Goal: Task Accomplishment & Management: Manage account settings

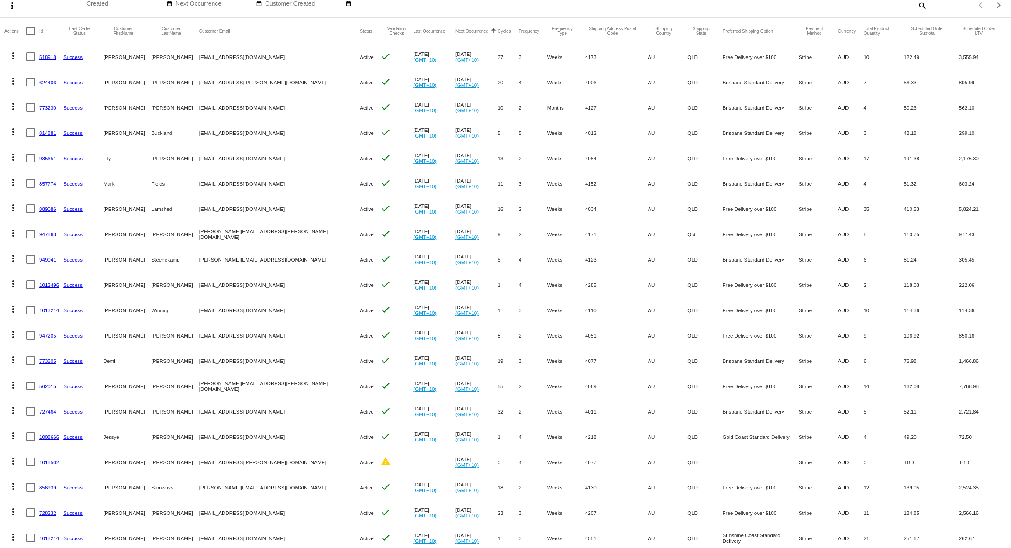
scroll to position [51, 0]
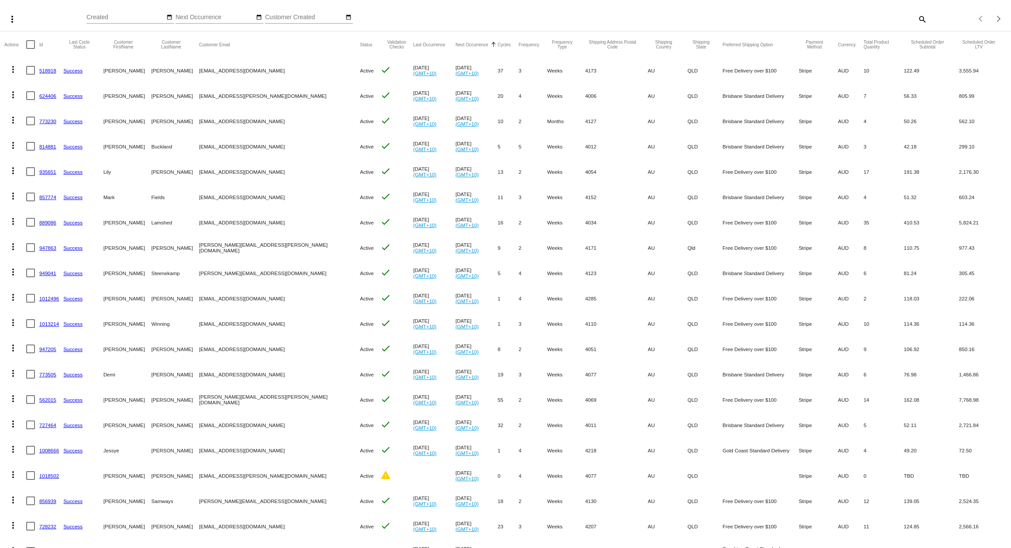
click at [48, 97] on link "624406" at bounding box center [47, 96] width 17 height 6
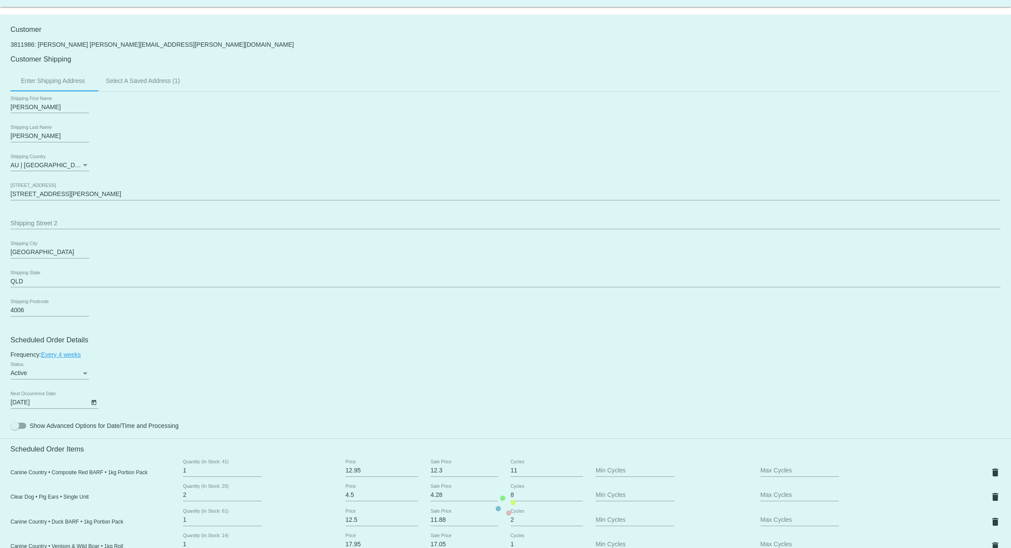
scroll to position [391, 0]
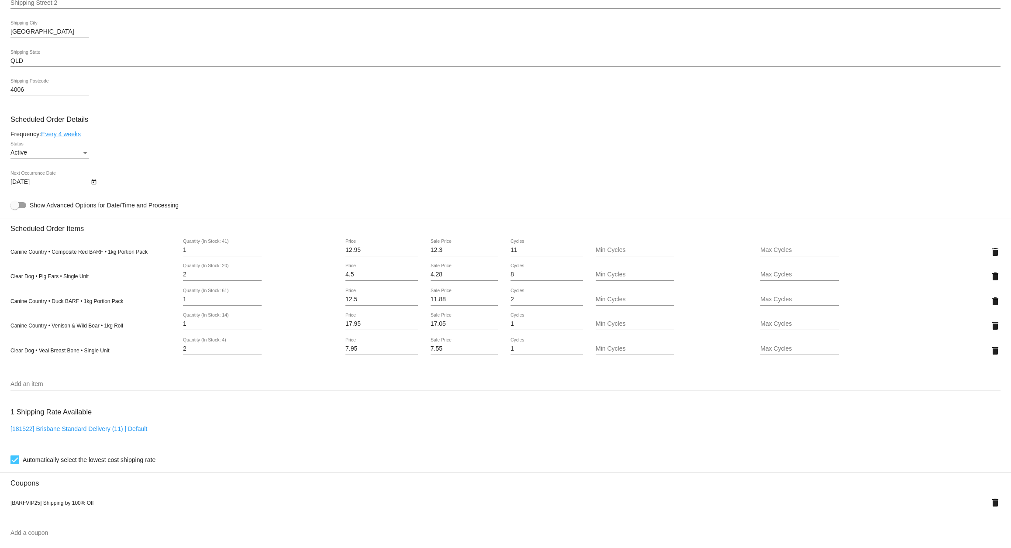
drag, startPoint x: 186, startPoint y: 355, endPoint x: 138, endPoint y: 352, distance: 48.1
click at [135, 351] on div "Clear Dog • Veal Breast Bone • Single Unit 2 Quantity (In Stock: 4) 7.95 Price …" at bounding box center [505, 350] width 990 height 25
type input "1"
click at [897, 184] on mat-card "Customer 3811986: [PERSON_NAME] [PERSON_NAME][EMAIL_ADDRESS][PERSON_NAME][DOMAI…" at bounding box center [505, 295] width 1011 height 1003
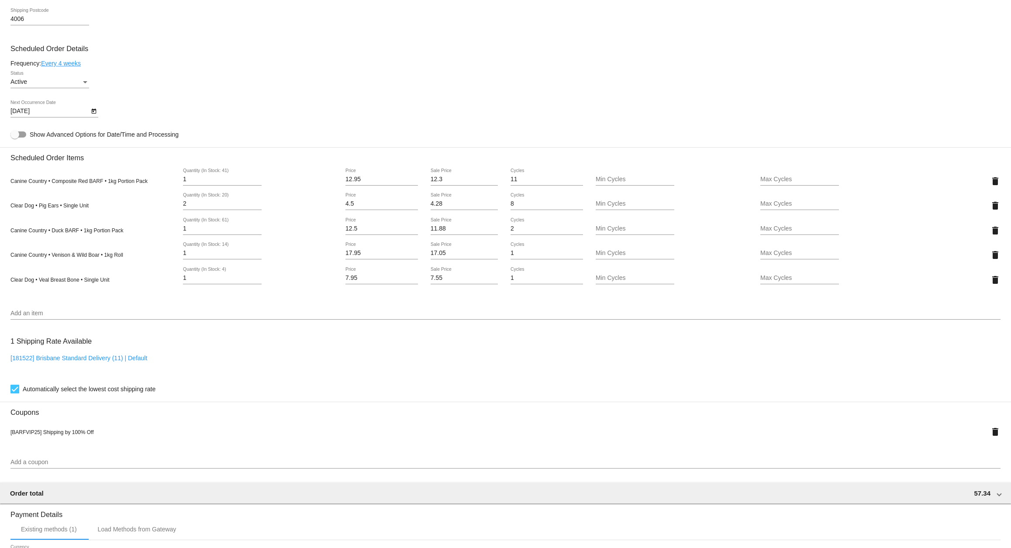
scroll to position [648, 0]
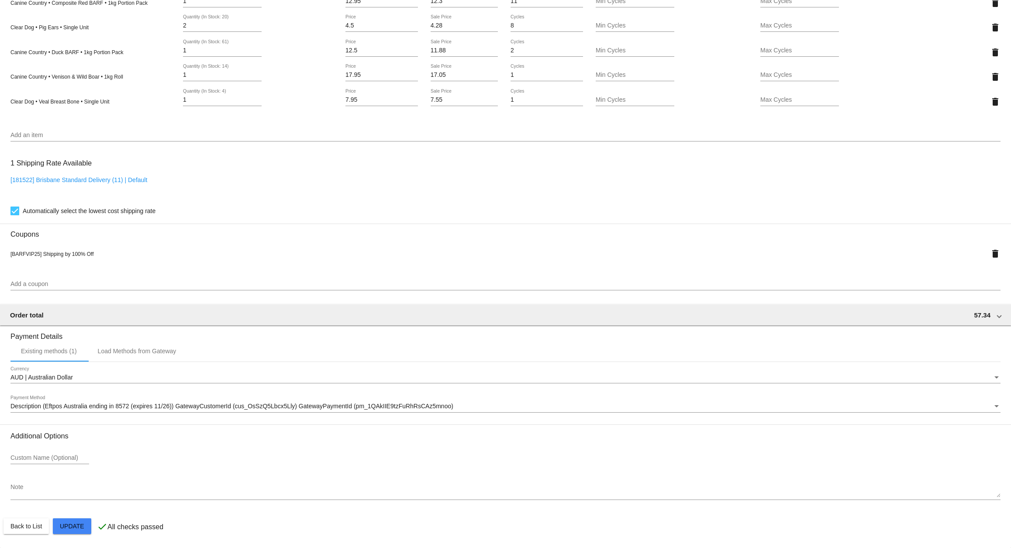
click at [72, 528] on mat-card "Customer 3811986: [PERSON_NAME] [PERSON_NAME][EMAIL_ADDRESS][PERSON_NAME][DOMAI…" at bounding box center [505, 46] width 1011 height 1003
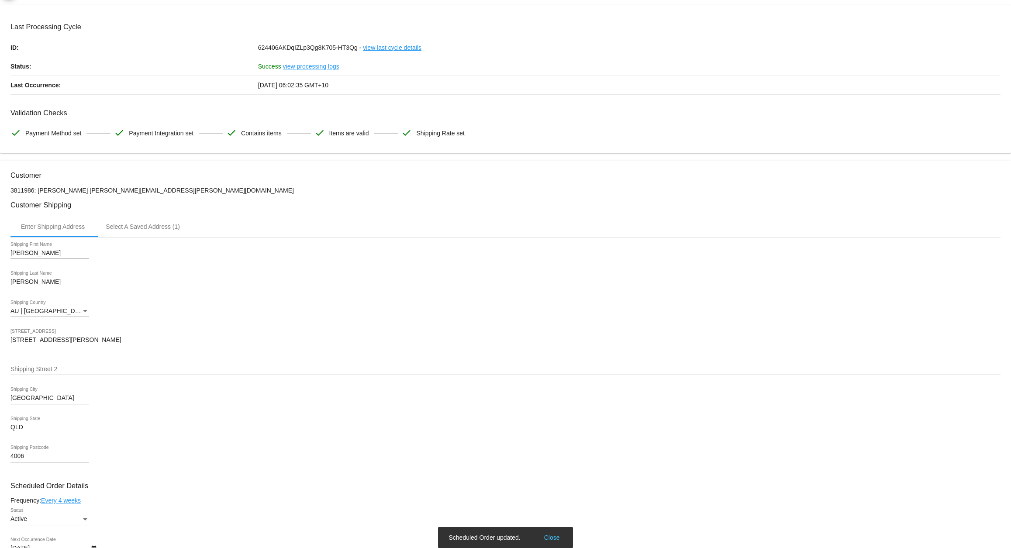
scroll to position [0, 0]
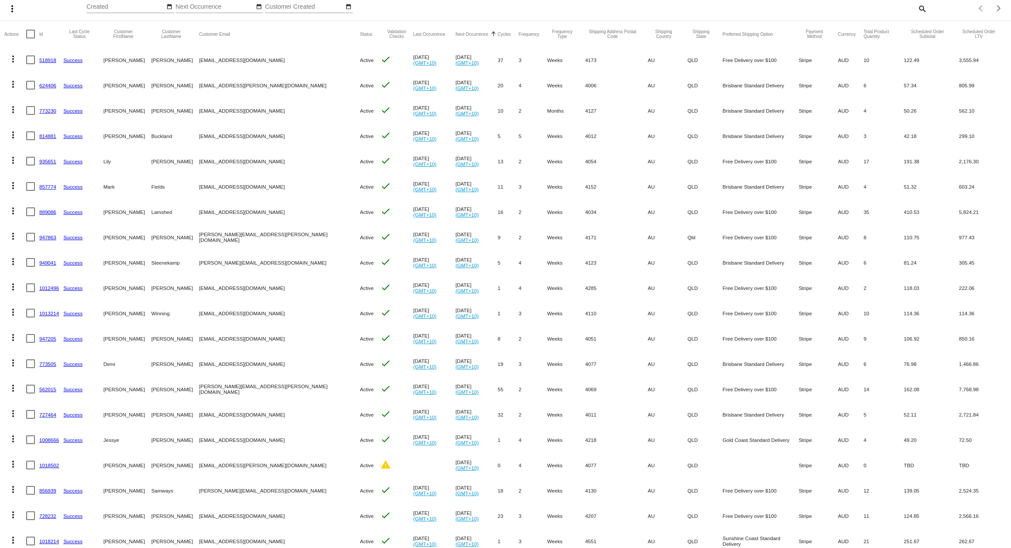
scroll to position [92, 0]
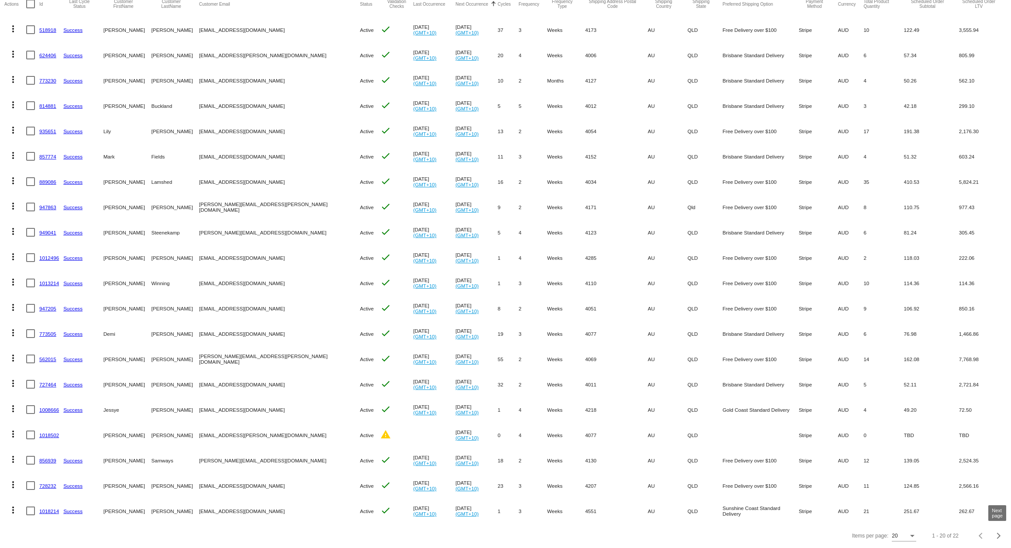
click at [1002, 536] on span "Next page" at bounding box center [998, 536] width 17 height 4
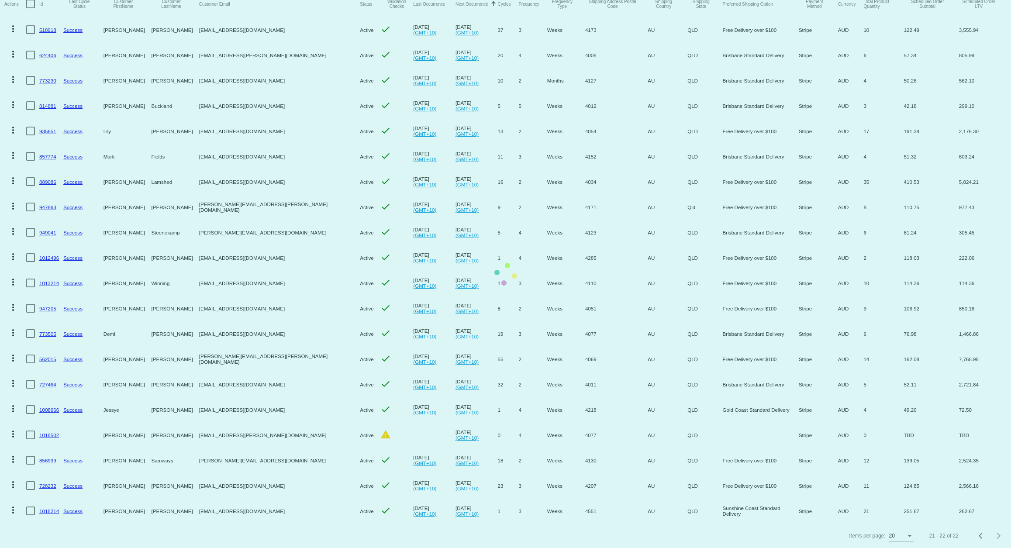
scroll to position [0, 0]
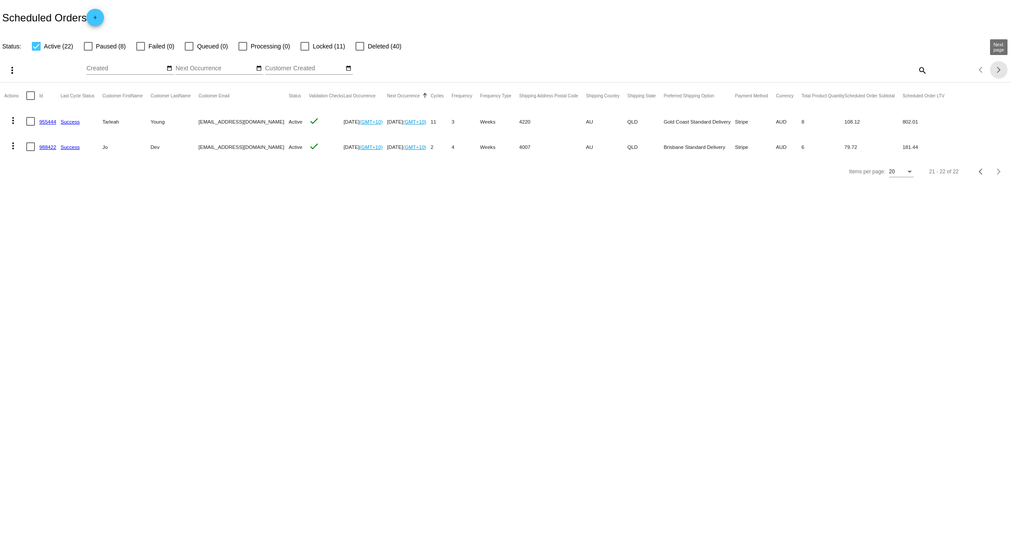
click at [998, 68] on div "Next page" at bounding box center [997, 70] width 6 height 6
click at [984, 169] on button "Previous page" at bounding box center [981, 171] width 17 height 17
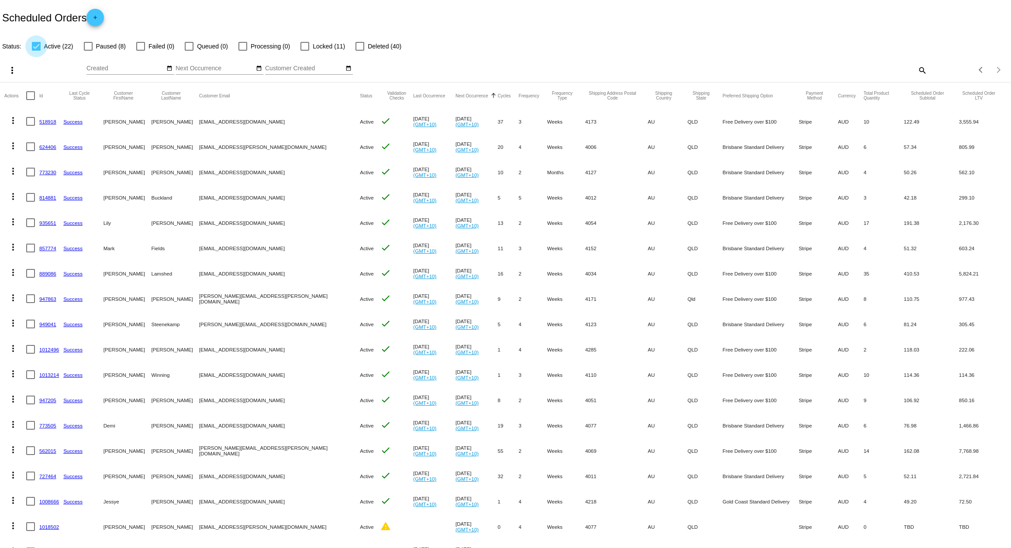
drag, startPoint x: 38, startPoint y: 46, endPoint x: 121, endPoint y: 42, distance: 83.9
click at [39, 46] on div at bounding box center [36, 46] width 9 height 9
click at [36, 51] on input "Active (22)" at bounding box center [36, 51] width 0 height 0
checkbox input "false"
click at [361, 83] on mat-table "Actions Id Last Cycle Status Customer FirstName Customer LastName Customer Emai…" at bounding box center [505, 349] width 1011 height 533
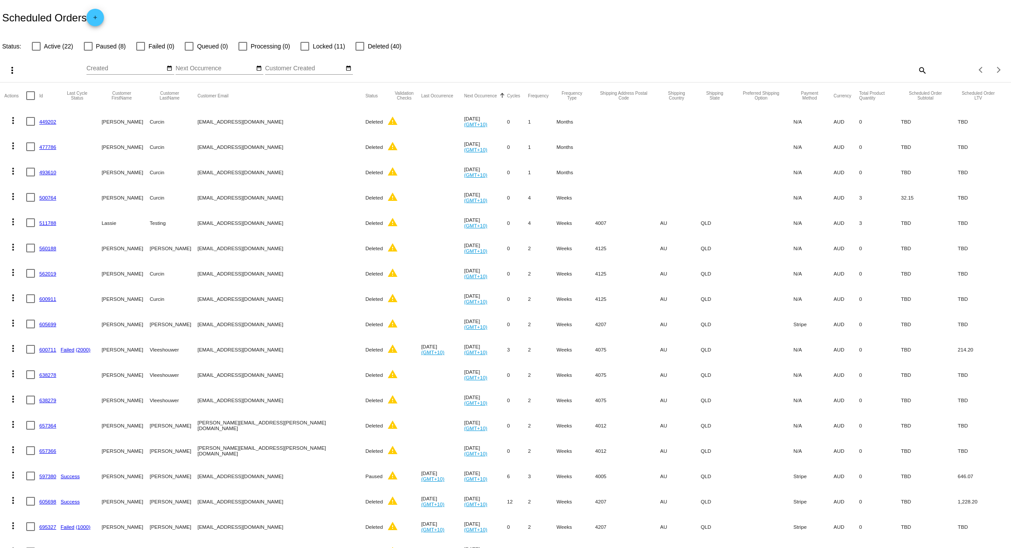
click at [360, 48] on label "Deleted (40)" at bounding box center [379, 46] width 46 height 10
click at [360, 51] on input "Deleted (40)" at bounding box center [359, 51] width 0 height 0
click at [464, 94] on button "Next Occurrence" at bounding box center [480, 95] width 33 height 5
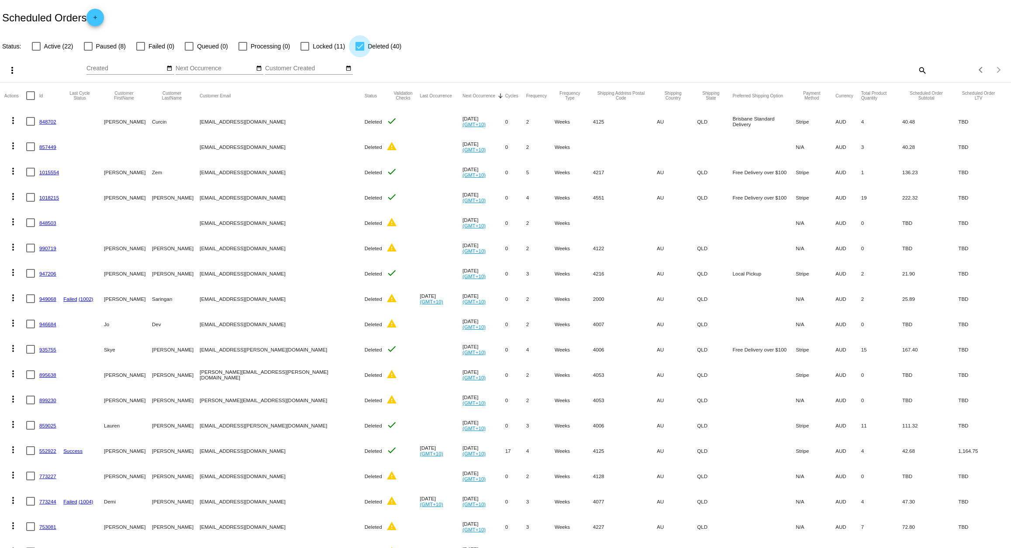
click at [359, 46] on div at bounding box center [360, 46] width 9 height 9
click at [359, 51] on input "Deleted (40)" at bounding box center [359, 51] width 0 height 0
checkbox input "false"
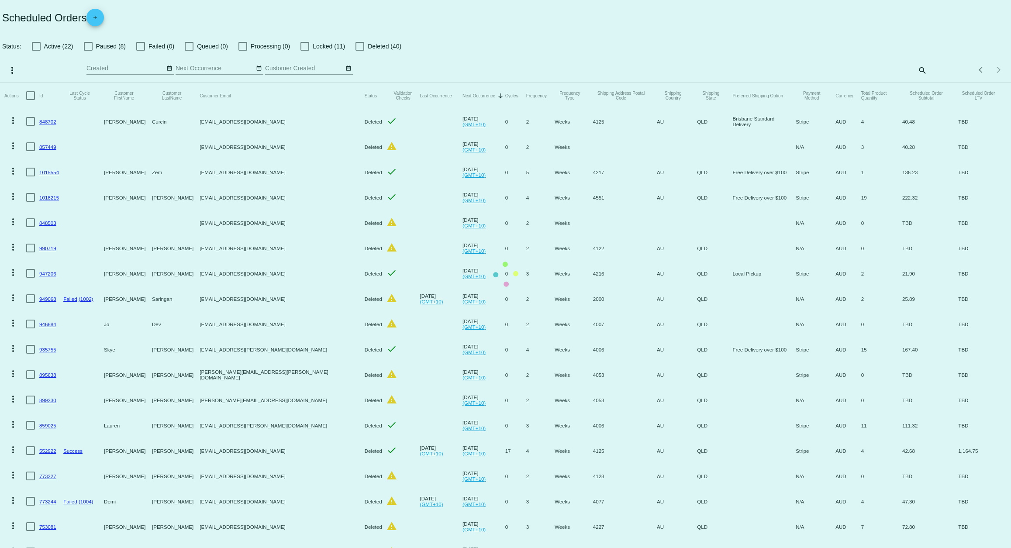
click at [41, 83] on mat-table "Actions Id Last Cycle Status Customer FirstName Customer LastName Customer Emai…" at bounding box center [505, 349] width 1011 height 533
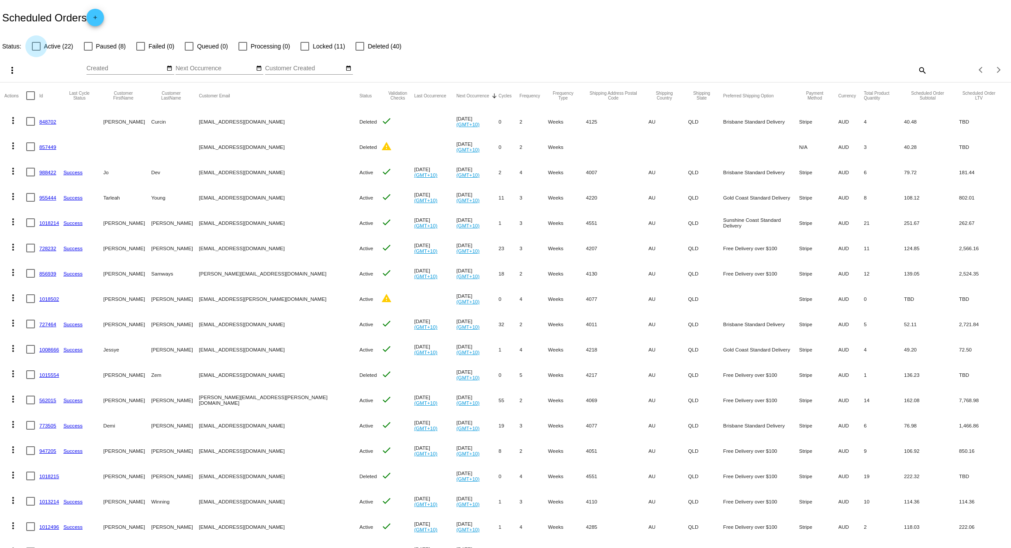
click at [38, 45] on div at bounding box center [36, 46] width 9 height 9
click at [36, 51] on input "Active (22)" at bounding box center [36, 51] width 0 height 0
checkbox input "true"
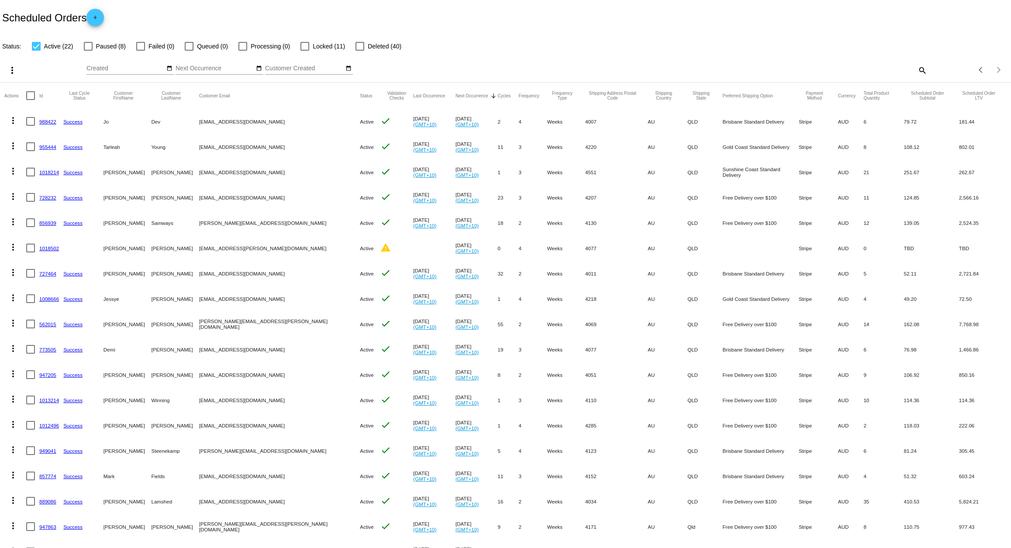
click at [456, 95] on button "Next Occurrence" at bounding box center [472, 95] width 33 height 5
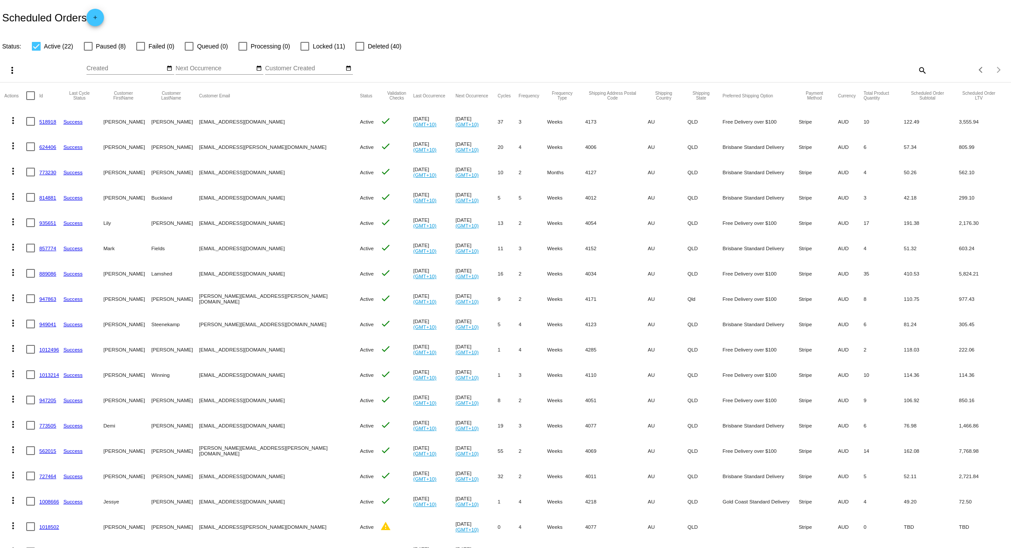
scroll to position [92, 0]
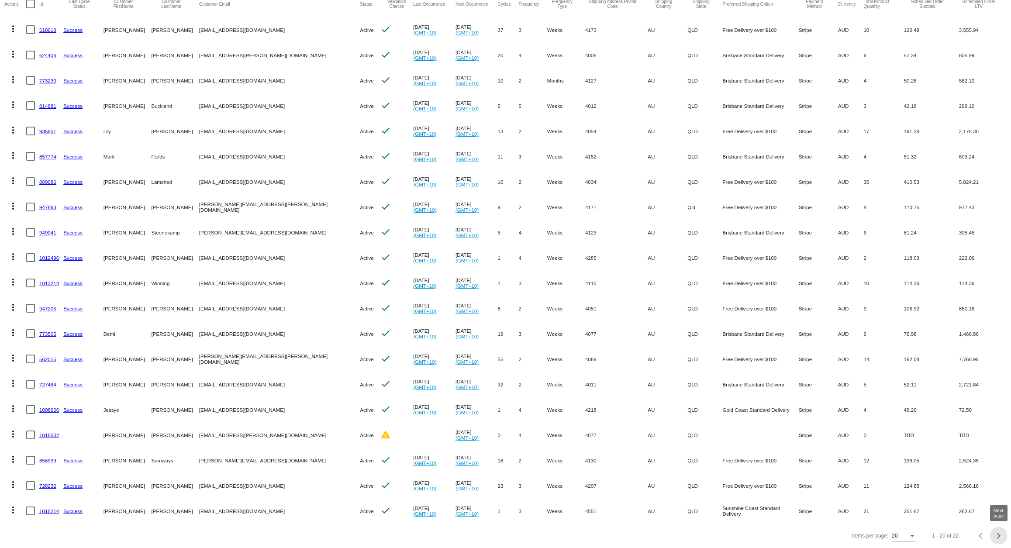
click at [999, 535] on div "Next page" at bounding box center [997, 536] width 6 height 6
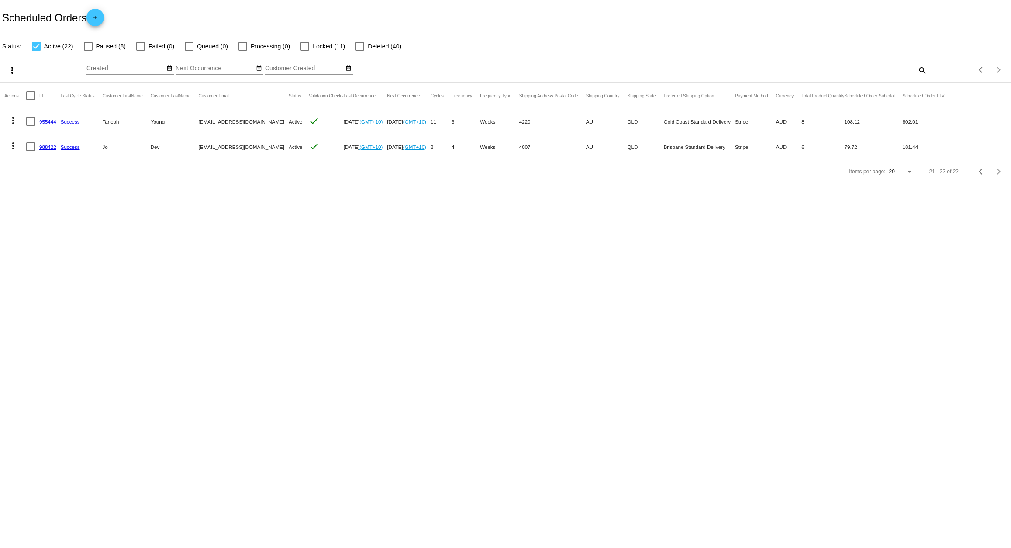
scroll to position [0, 0]
drag, startPoint x: 89, startPoint y: 46, endPoint x: 50, endPoint y: 48, distance: 39.4
click at [89, 46] on div at bounding box center [88, 46] width 9 height 9
click at [88, 51] on input "Paused (8)" at bounding box center [88, 51] width 0 height 0
checkbox input "true"
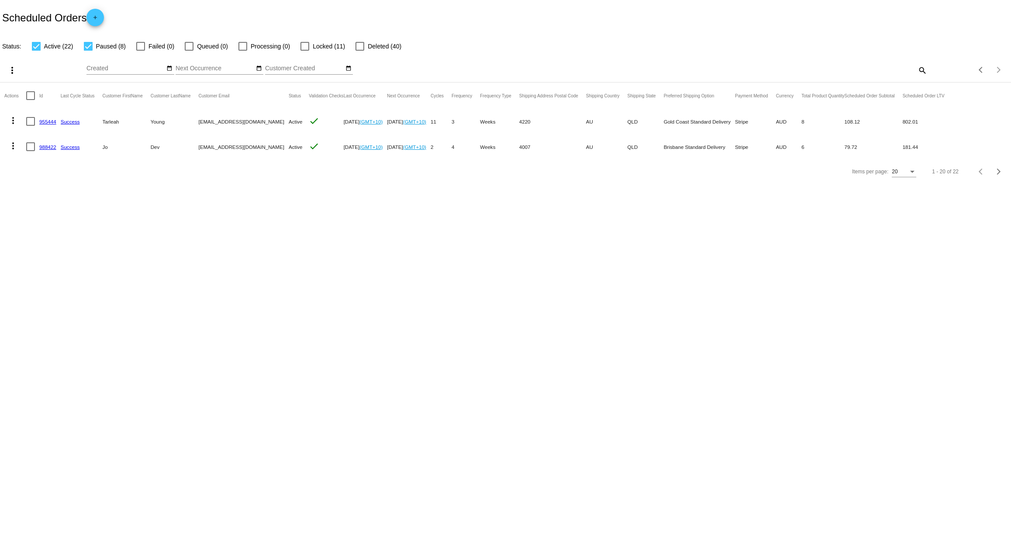
click at [34, 45] on div at bounding box center [36, 46] width 9 height 9
click at [36, 51] on input "Active (22)" at bounding box center [36, 51] width 0 height 0
checkbox input "false"
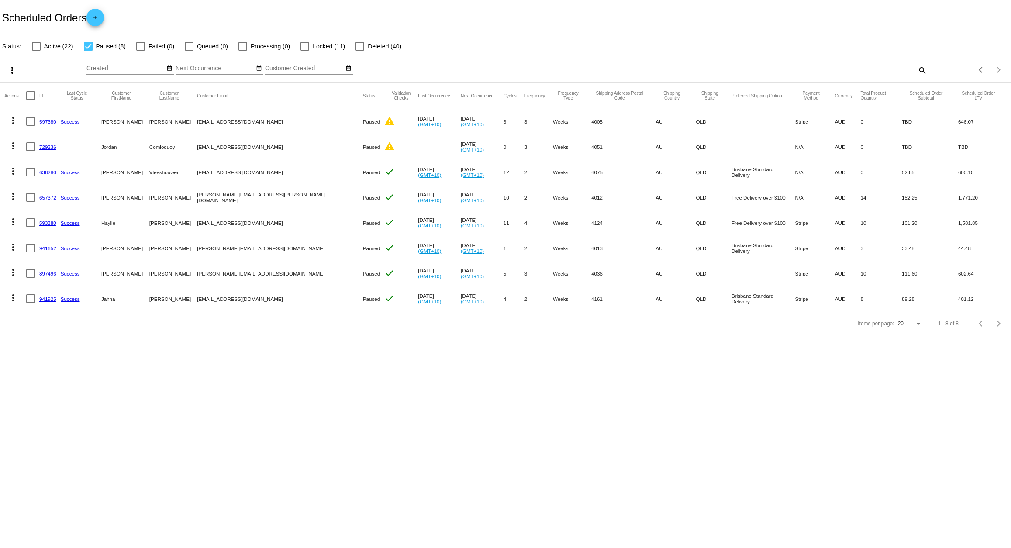
click at [90, 46] on div at bounding box center [88, 46] width 9 height 9
click at [88, 51] on input "Paused (8)" at bounding box center [88, 51] width 0 height 0
checkbox input "false"
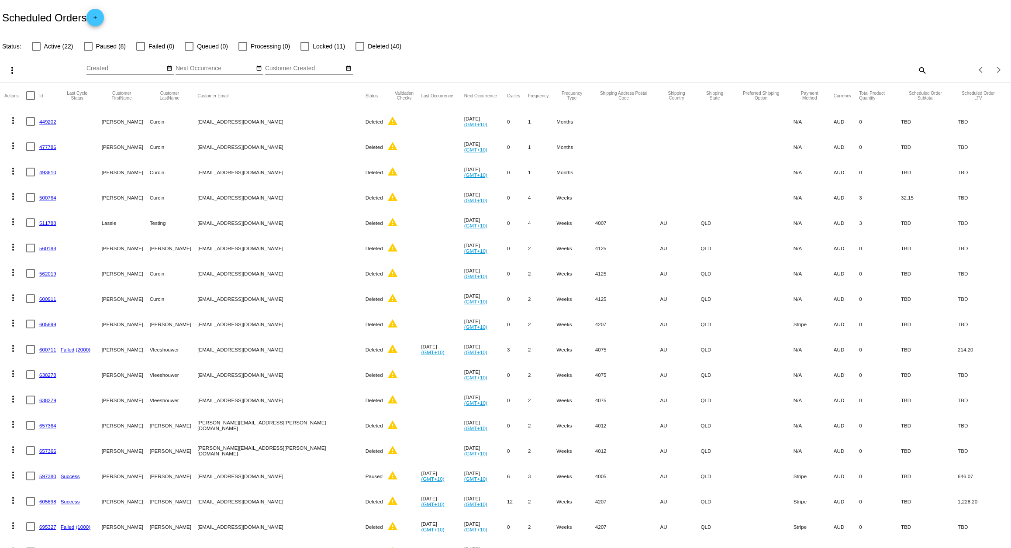
click at [356, 44] on div at bounding box center [360, 46] width 9 height 9
click at [359, 51] on input "Deleted (40)" at bounding box center [359, 51] width 0 height 0
click at [356, 47] on div at bounding box center [360, 46] width 9 height 9
click at [359, 51] on input "Deleted (40)" at bounding box center [359, 51] width 0 height 0
click at [356, 47] on div at bounding box center [360, 46] width 9 height 9
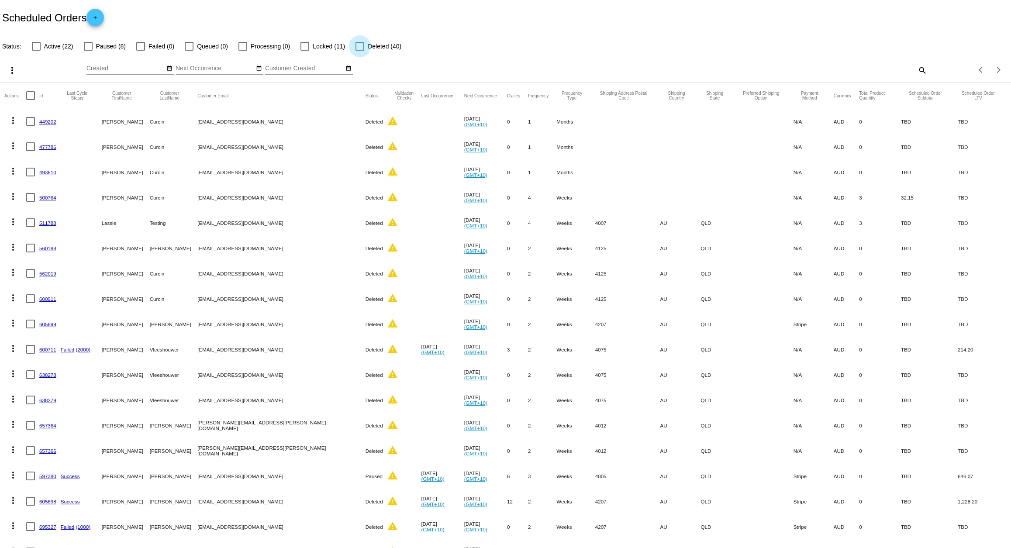
click at [359, 51] on input "Deleted (40)" at bounding box center [359, 51] width 0 height 0
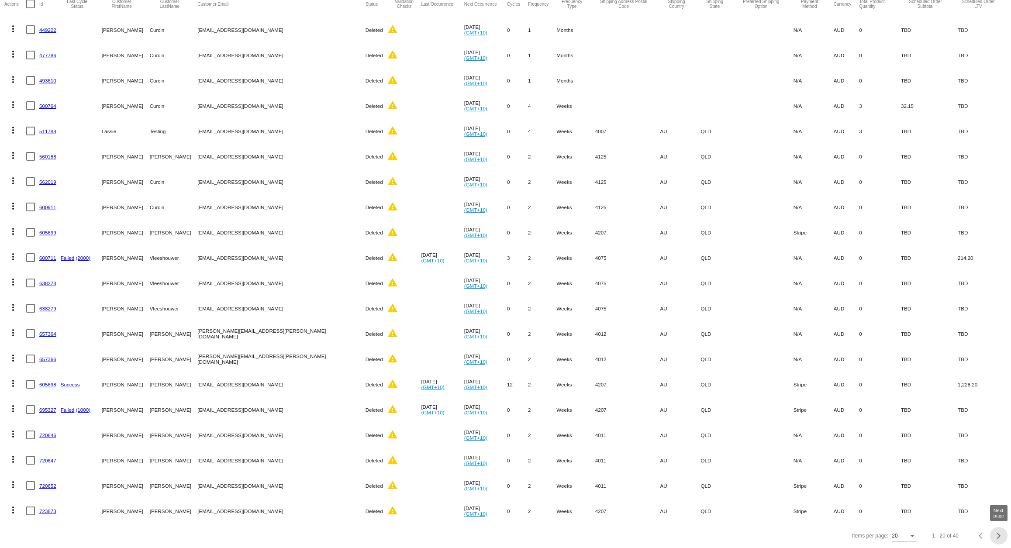
click at [996, 534] on div "Next page" at bounding box center [997, 536] width 6 height 6
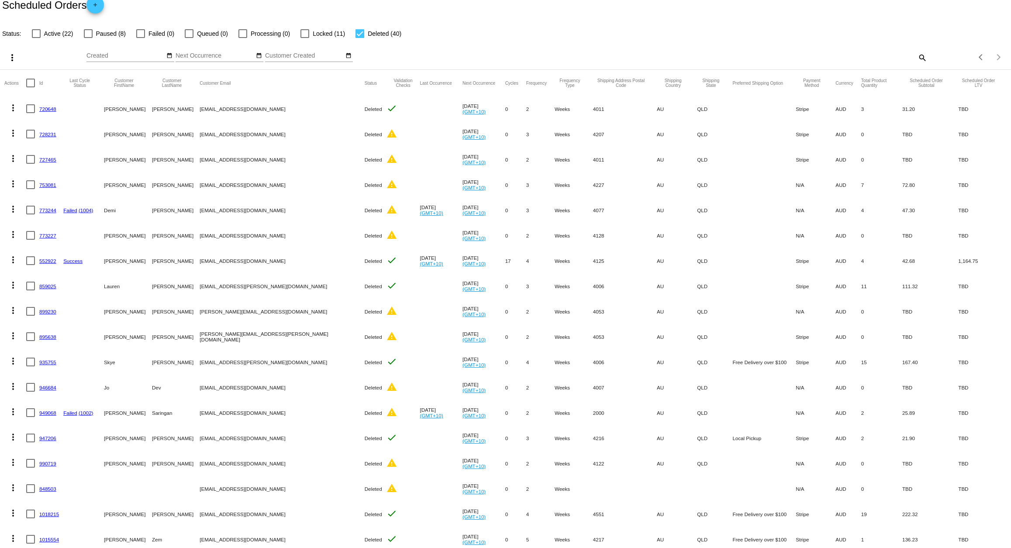
scroll to position [0, 0]
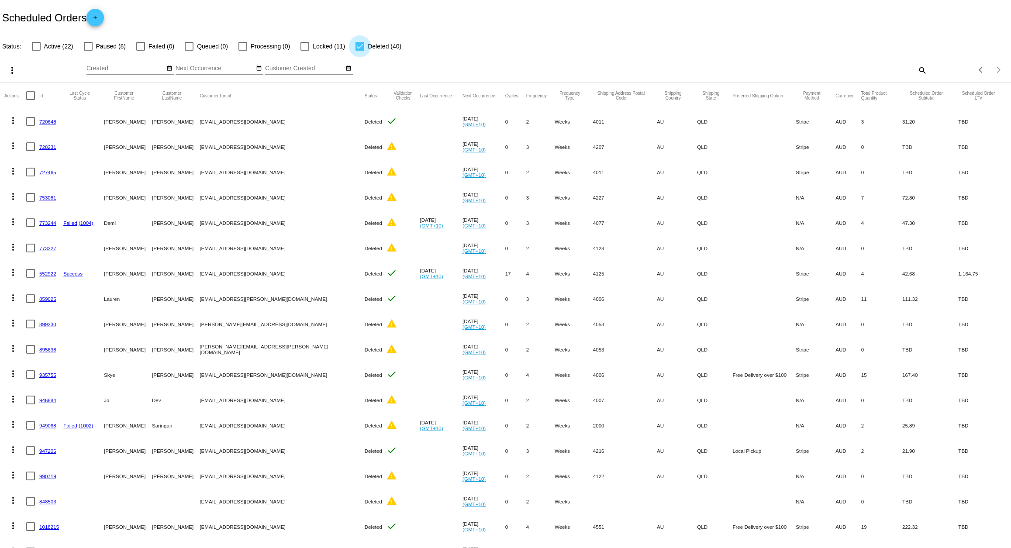
click at [356, 46] on div at bounding box center [360, 46] width 9 height 9
click at [359, 51] on input "Deleted (40)" at bounding box center [359, 51] width 0 height 0
checkbox input "false"
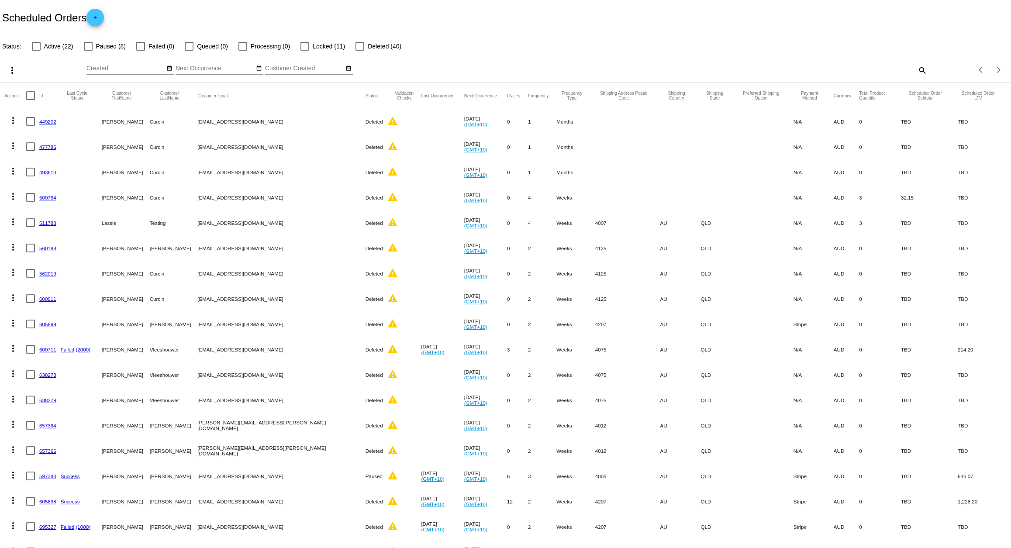
click at [922, 71] on mat-icon "search" at bounding box center [922, 70] width 10 height 14
click at [889, 69] on input "Search" at bounding box center [801, 68] width 252 height 7
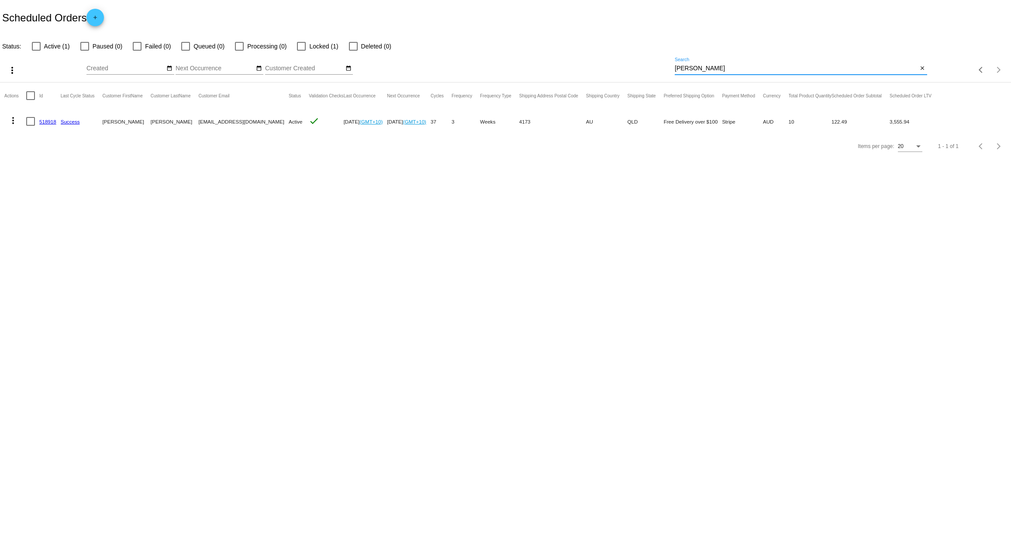
type input "[PERSON_NAME]"
click at [686, 64] on div "[PERSON_NAME] Search" at bounding box center [796, 66] width 243 height 17
drag, startPoint x: 638, startPoint y: 65, endPoint x: 609, endPoint y: 63, distance: 28.9
click at [608, 63] on div "more_vert Sep Jan Feb Mar [DATE]" at bounding box center [505, 67] width 1011 height 31
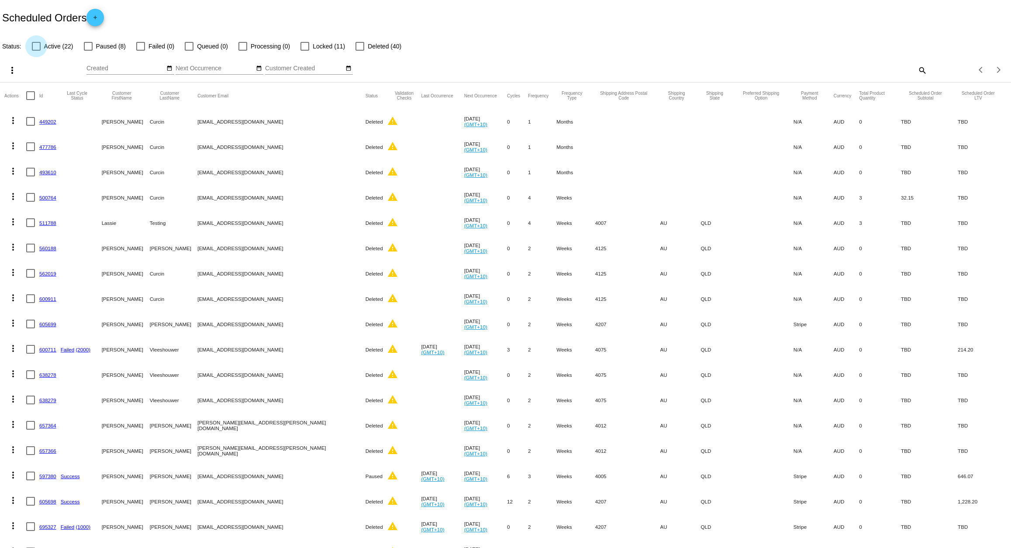
click at [34, 48] on div at bounding box center [36, 46] width 9 height 9
click at [36, 51] on input "Active (22)" at bounding box center [36, 51] width 0 height 0
checkbox input "true"
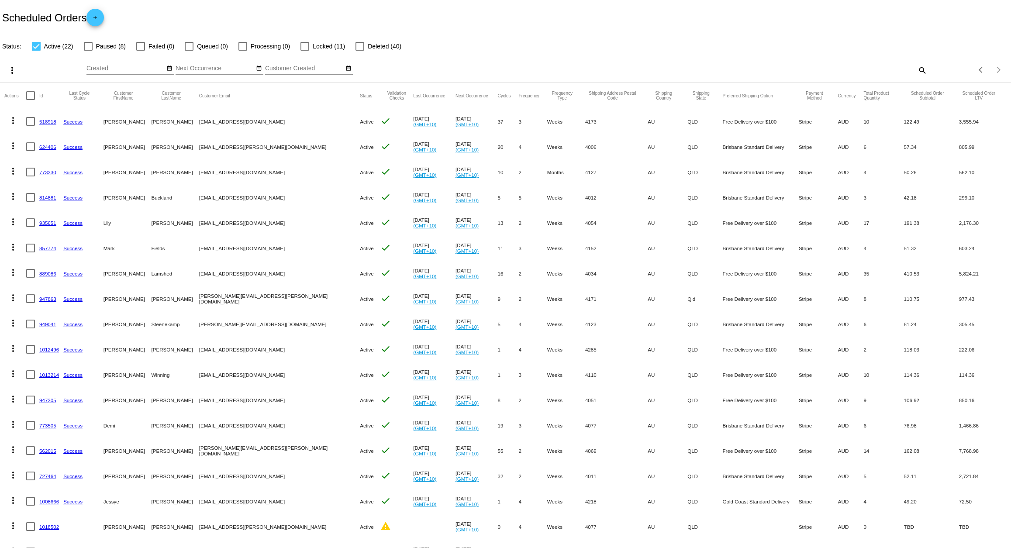
click at [43, 145] on link "624406" at bounding box center [47, 147] width 17 height 6
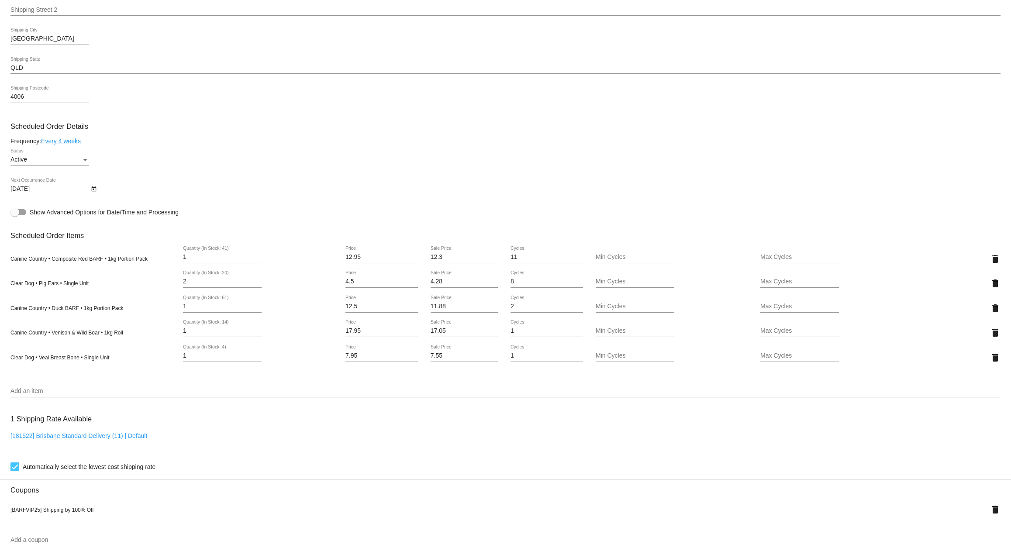
scroll to position [441, 0]
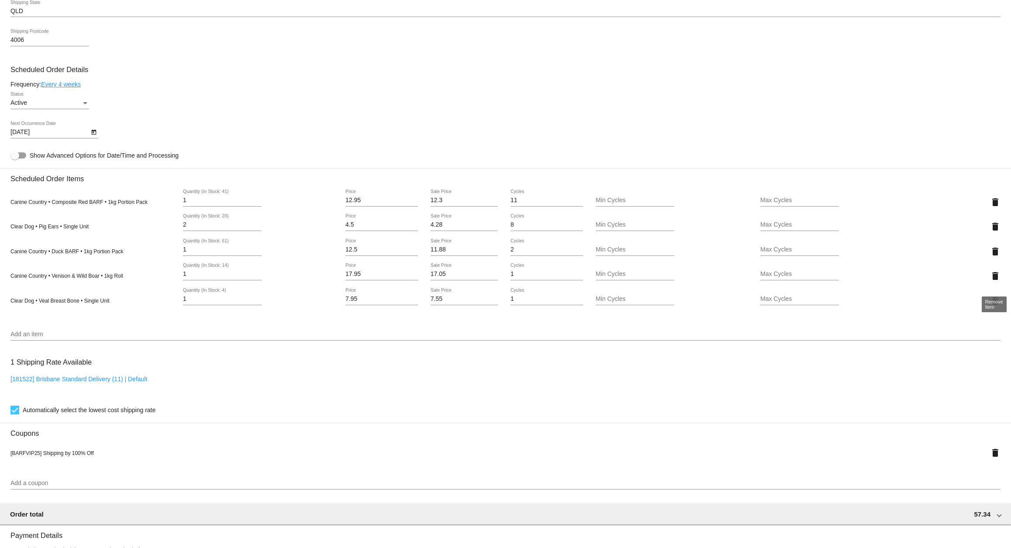
click at [998, 281] on mat-icon "delete" at bounding box center [995, 276] width 10 height 10
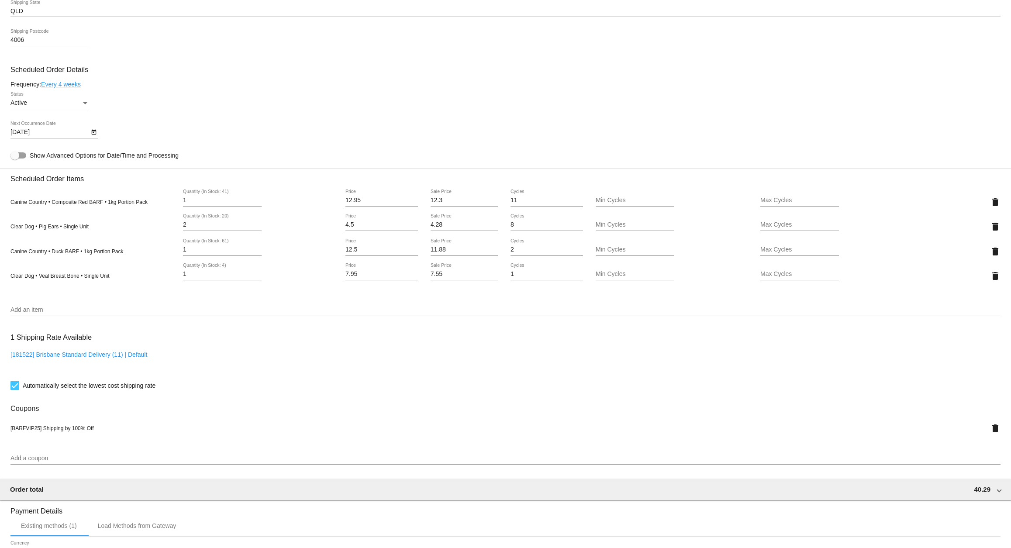
click at [175, 253] on div "Canine Country • Duck BARF • 1kg Portion Pack 1 Quantity (In Stock: 61) 12.5 Pr…" at bounding box center [505, 251] width 990 height 25
type input "2"
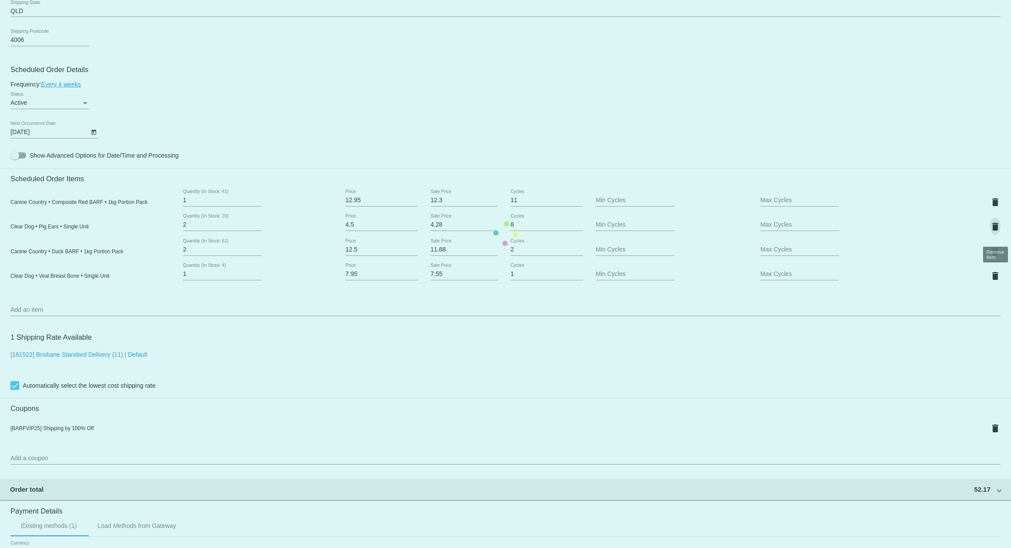
click at [997, 231] on mat-card "Customer 3811986: [PERSON_NAME] [PERSON_NAME][EMAIL_ADDRESS][PERSON_NAME][DOMAI…" at bounding box center [505, 233] width 1011 height 978
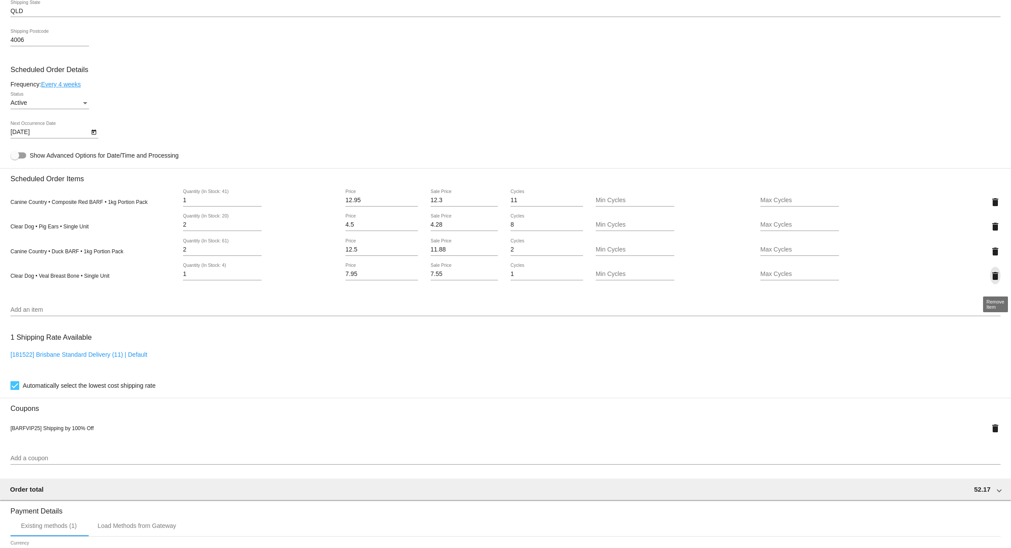
click at [992, 281] on mat-icon "delete" at bounding box center [995, 276] width 10 height 10
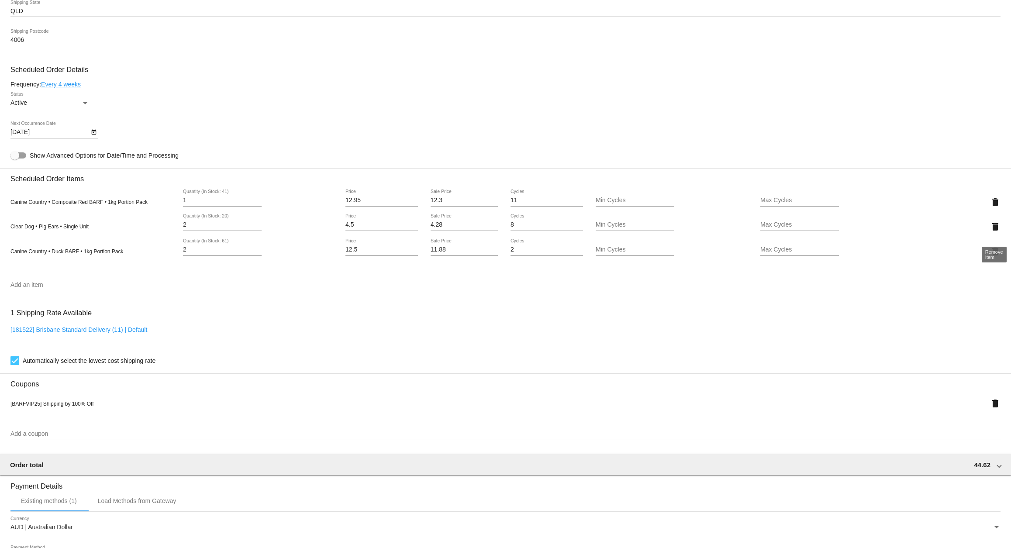
click at [996, 229] on mat-icon "delete" at bounding box center [995, 226] width 10 height 10
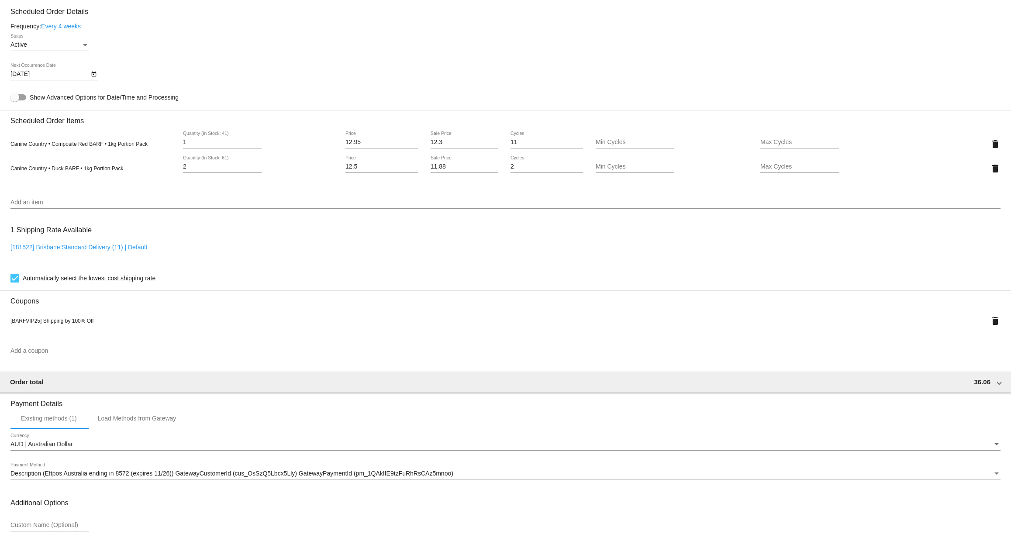
scroll to position [573, 0]
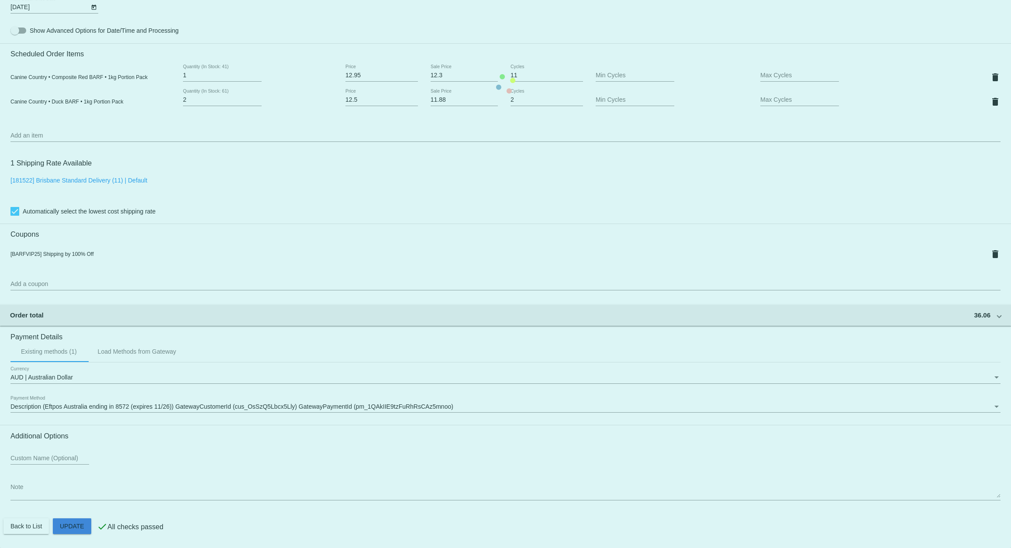
click at [68, 525] on mat-card "Customer 3811986: [PERSON_NAME] [PERSON_NAME][EMAIL_ADDRESS][PERSON_NAME][DOMAI…" at bounding box center [505, 84] width 1011 height 929
